Goal: Task Accomplishment & Management: Complete application form

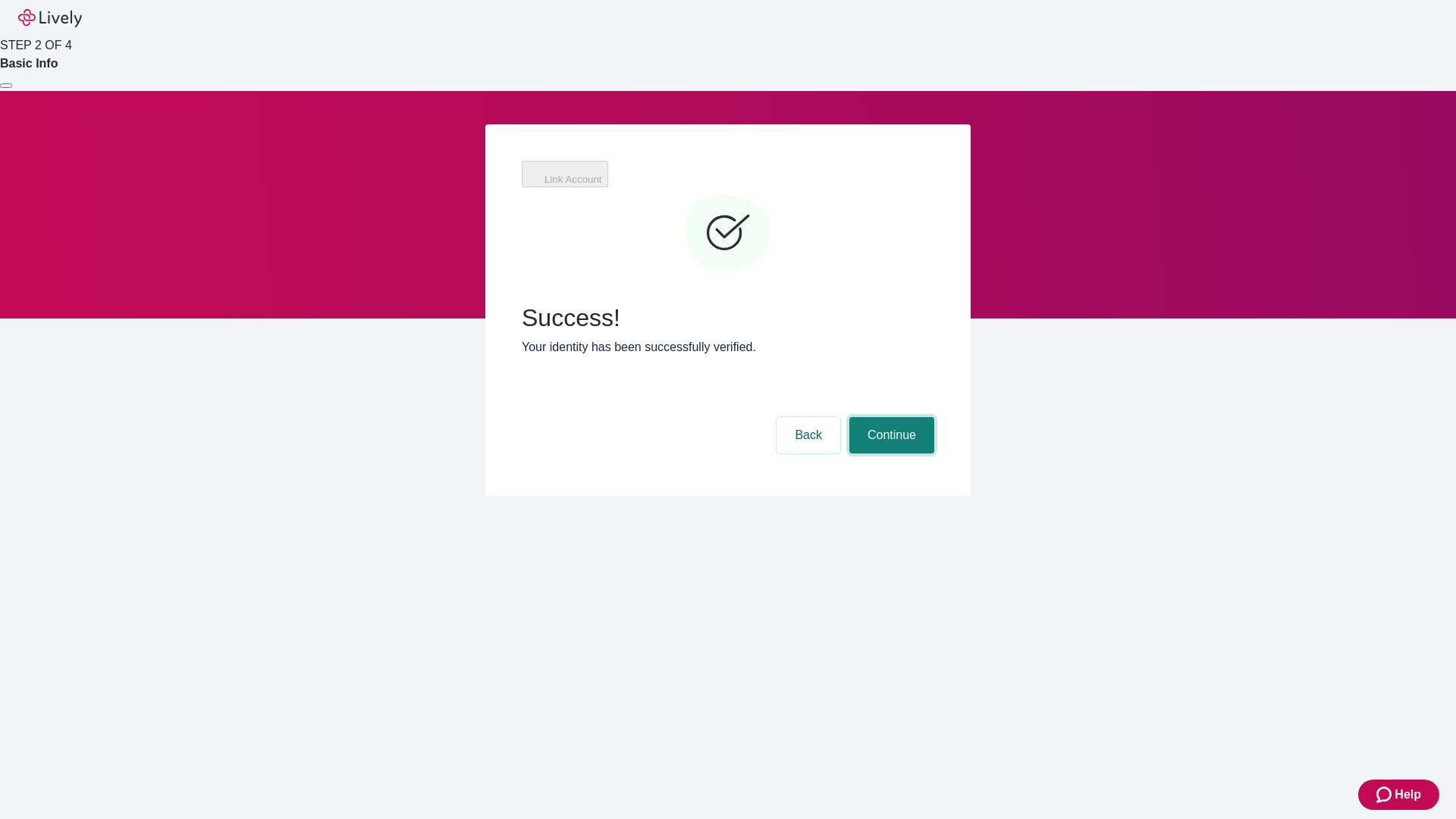
click at [890, 417] on button "Continue" at bounding box center [892, 435] width 85 height 37
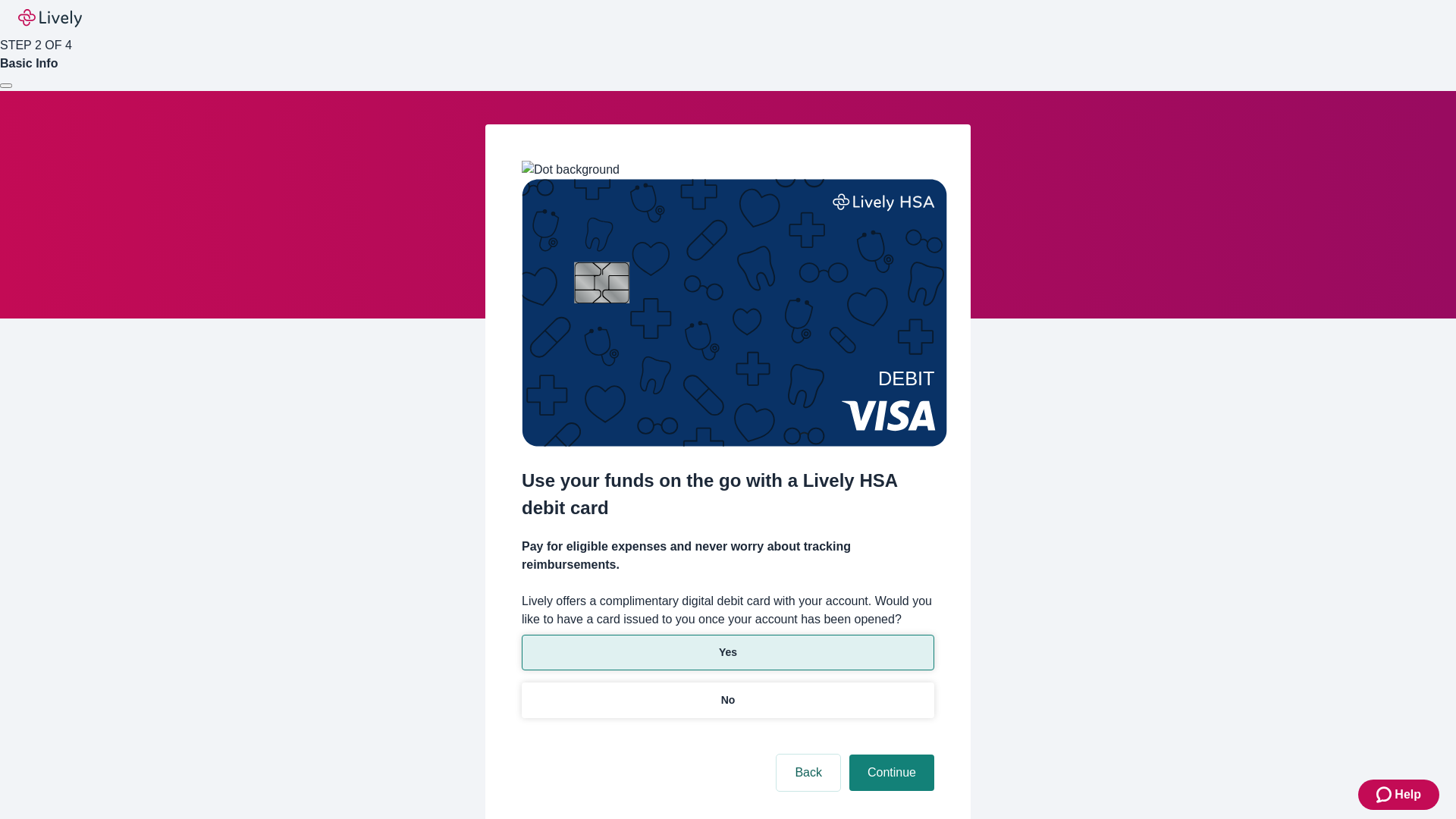
click at [728, 645] on p "Yes" at bounding box center [728, 653] width 18 height 16
click at [890, 755] on button "Continue" at bounding box center [892, 773] width 85 height 37
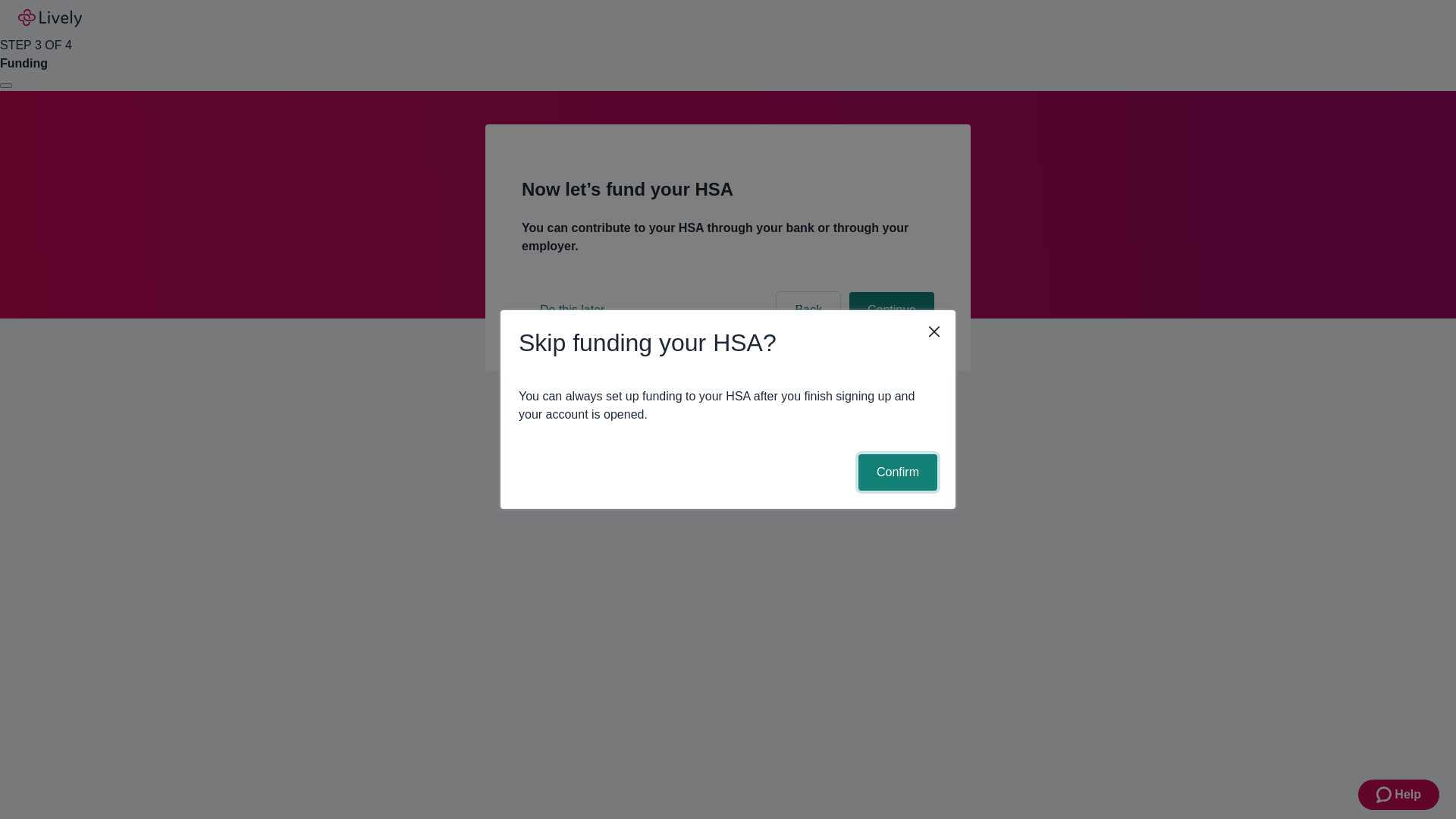
click at [895, 473] on button "Confirm" at bounding box center [898, 473] width 79 height 37
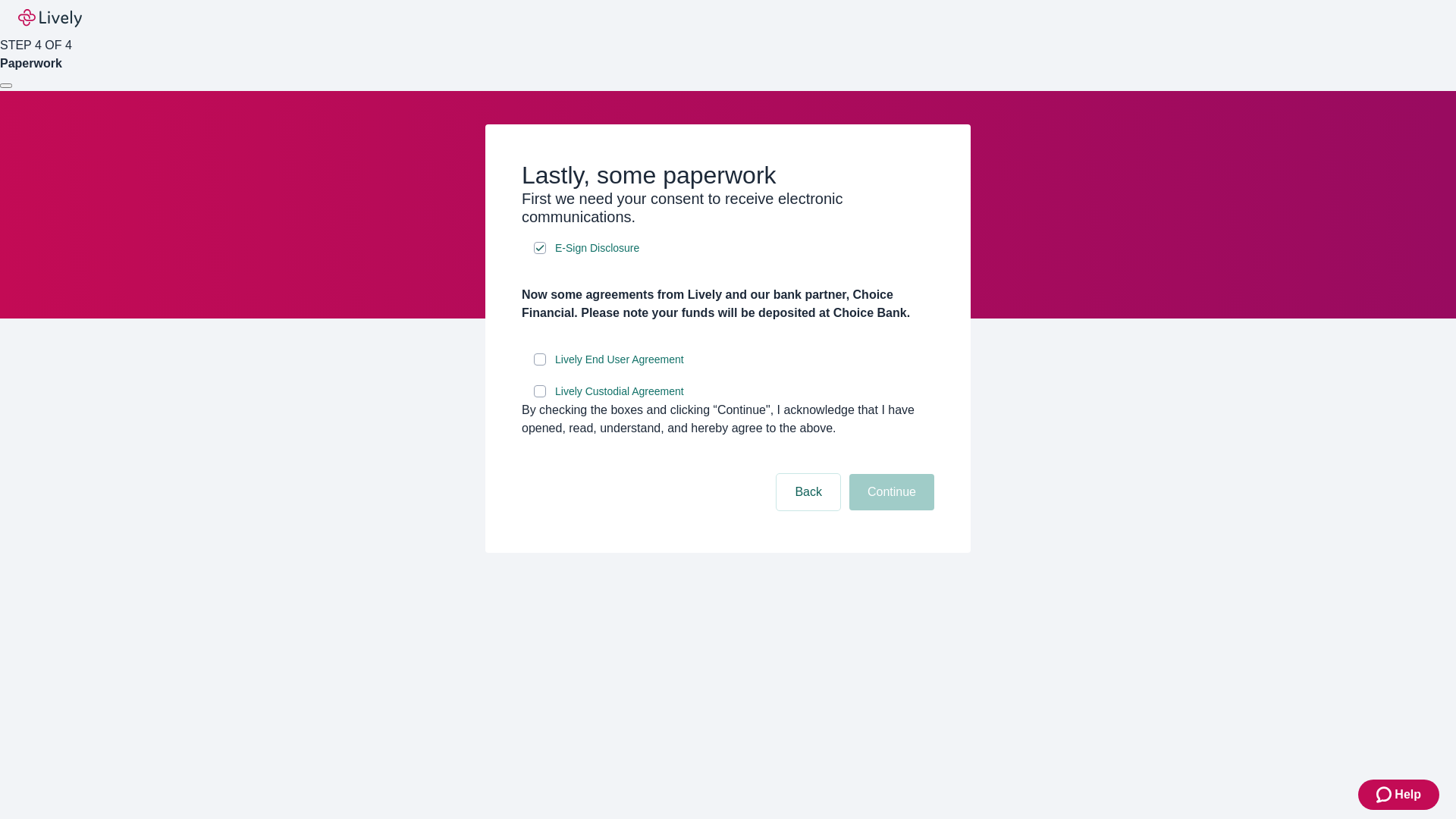
click at [540, 366] on input "Lively End User Agreement" at bounding box center [540, 359] width 13 height 13
checkbox input "true"
click at [540, 398] on input "Lively Custodial Agreement" at bounding box center [540, 391] width 13 height 13
checkbox input "true"
click at [890, 511] on button "Continue" at bounding box center [892, 492] width 85 height 37
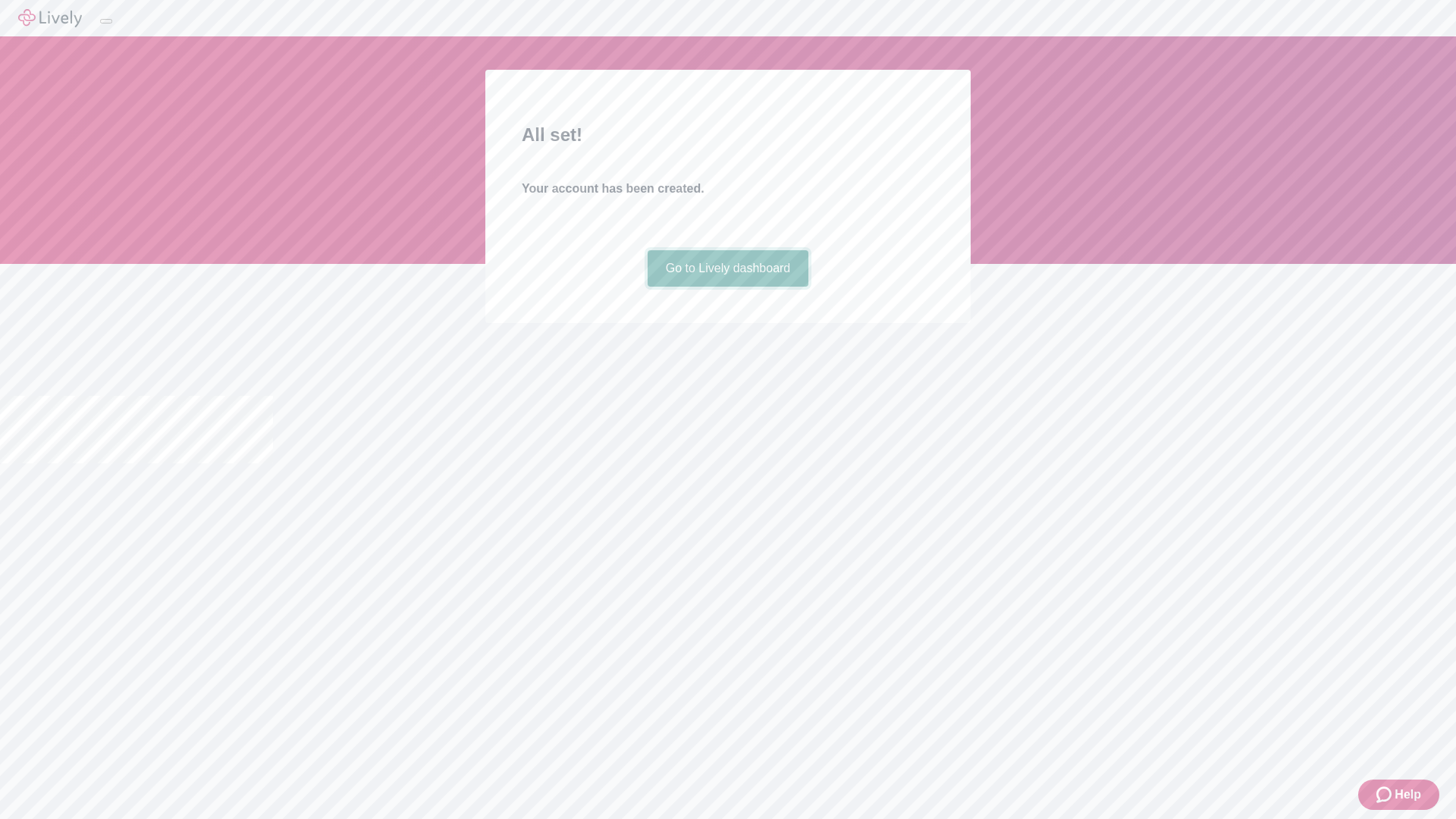
click at [728, 287] on link "Go to Lively dashboard" at bounding box center [728, 269] width 161 height 37
